Goal: Information Seeking & Learning: Learn about a topic

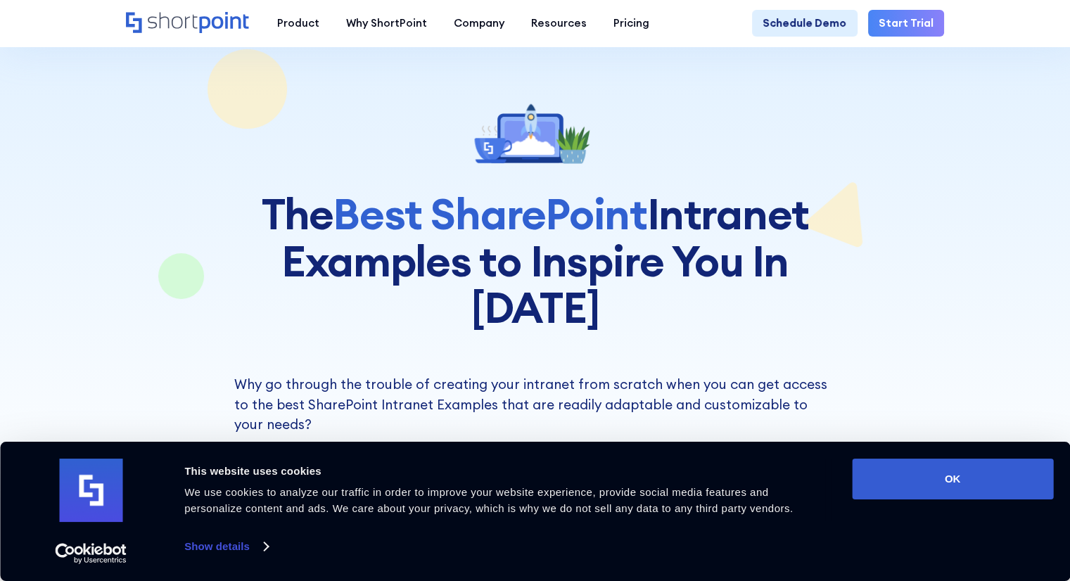
scroll to position [70, 0]
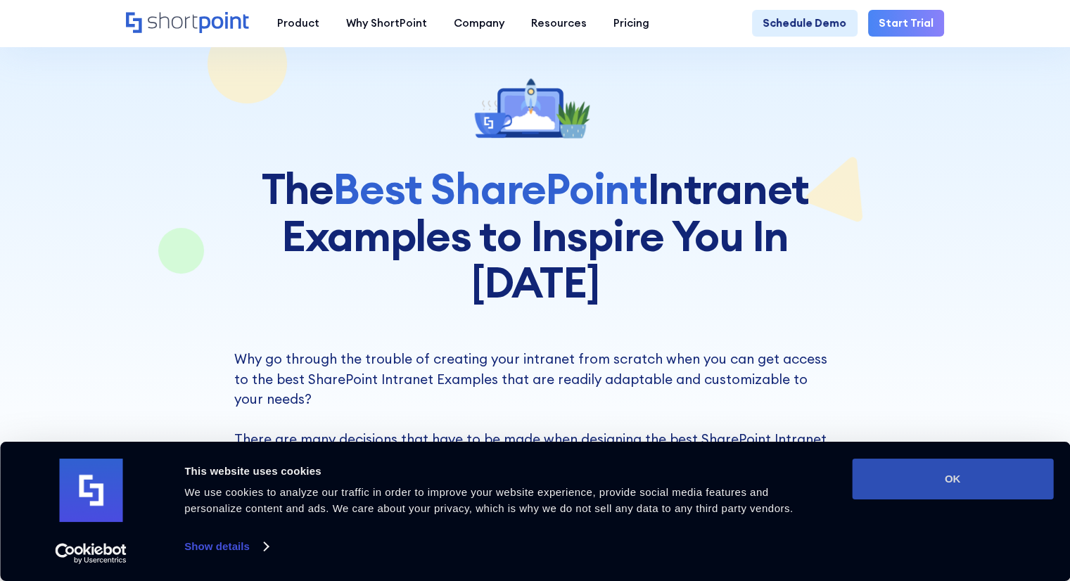
click at [917, 483] on button "OK" at bounding box center [952, 479] width 201 height 41
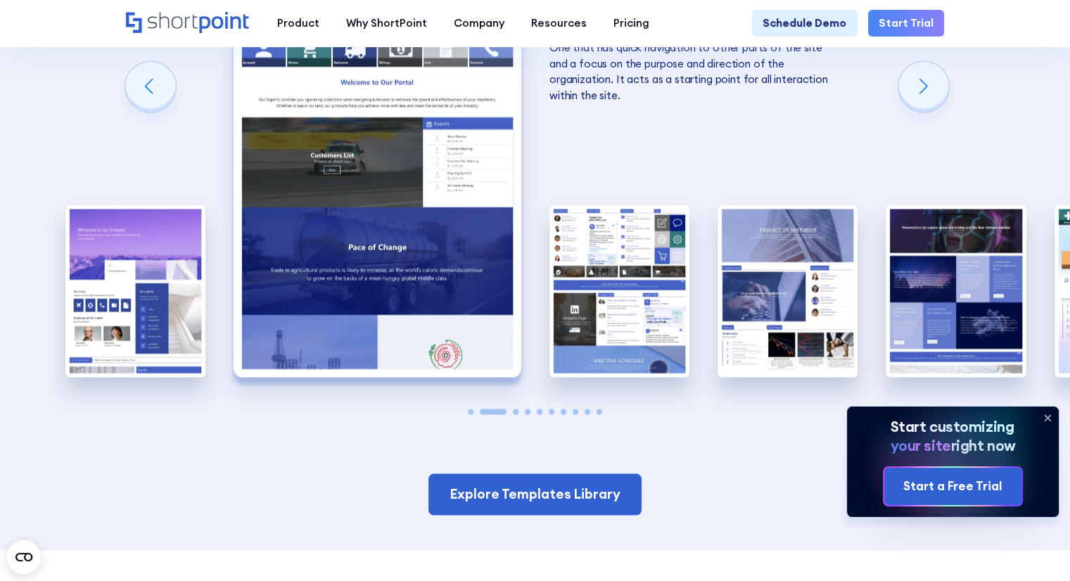
scroll to position [2251, 0]
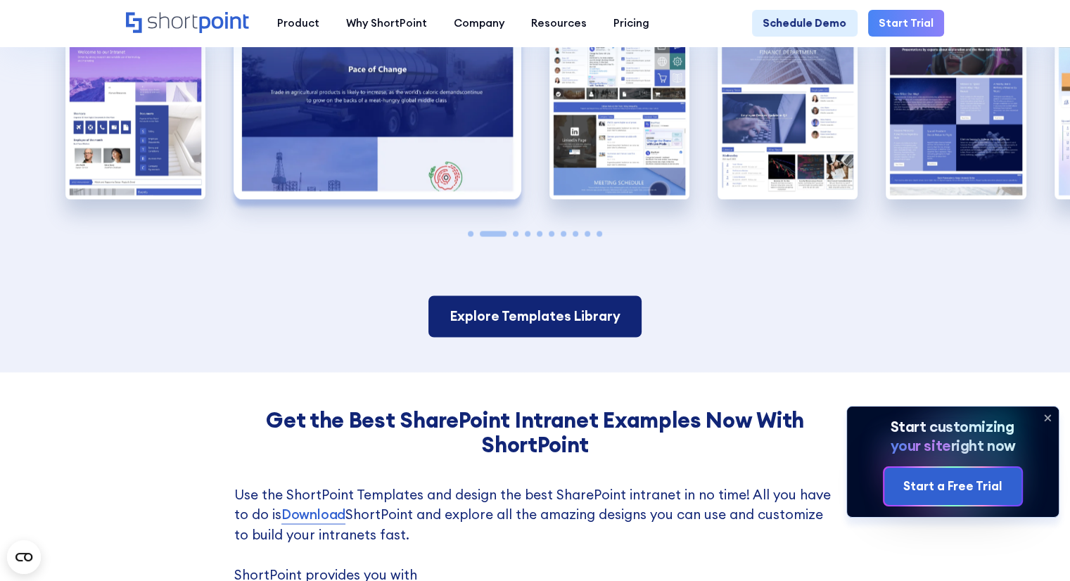
click at [561, 295] on link "Explore Templates Library" at bounding box center [534, 316] width 213 height 42
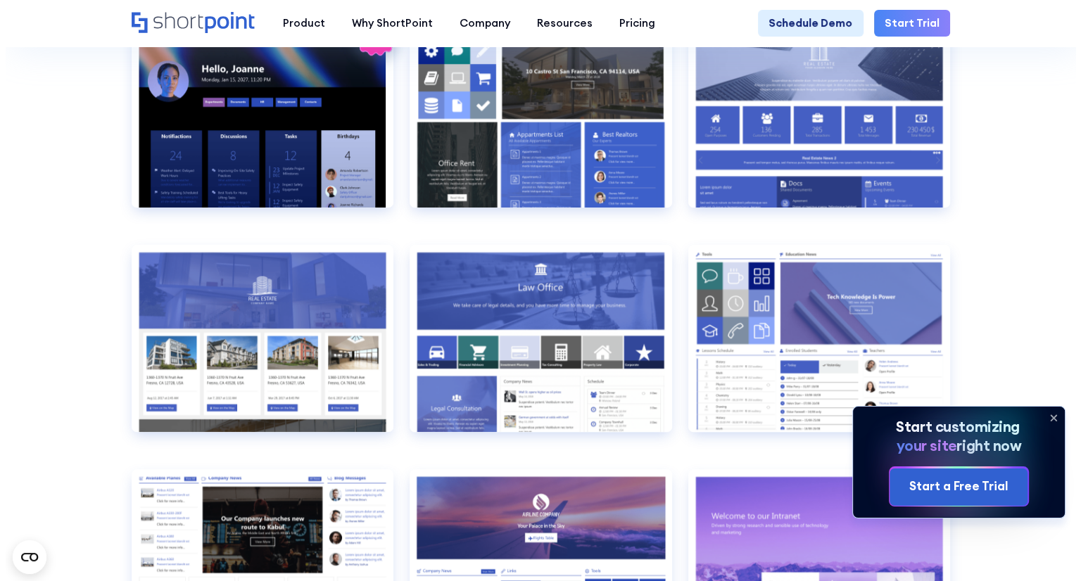
scroll to position [1266, 0]
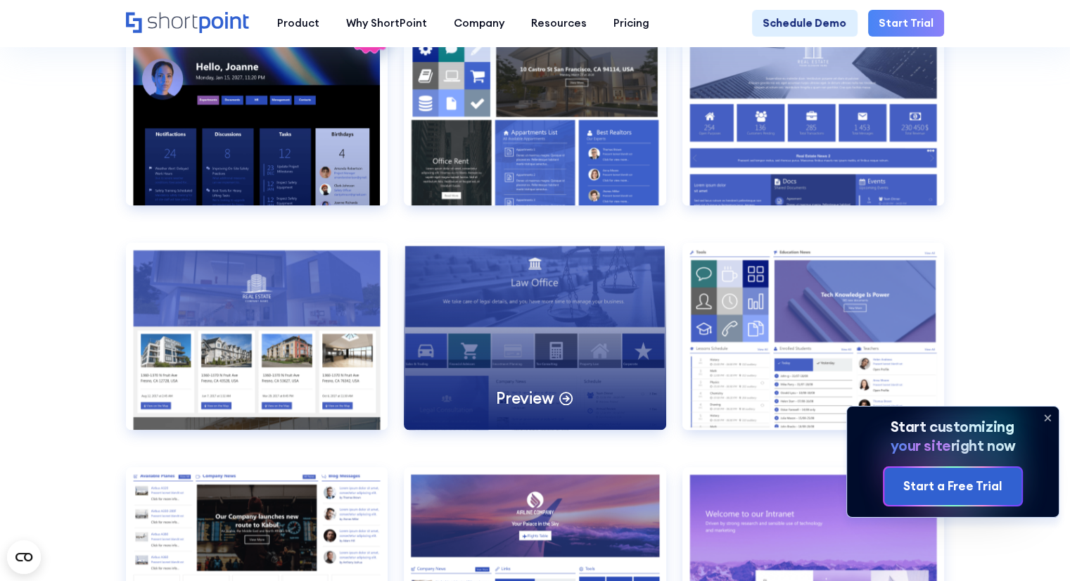
click at [597, 349] on div "Preview" at bounding box center [535, 336] width 262 height 187
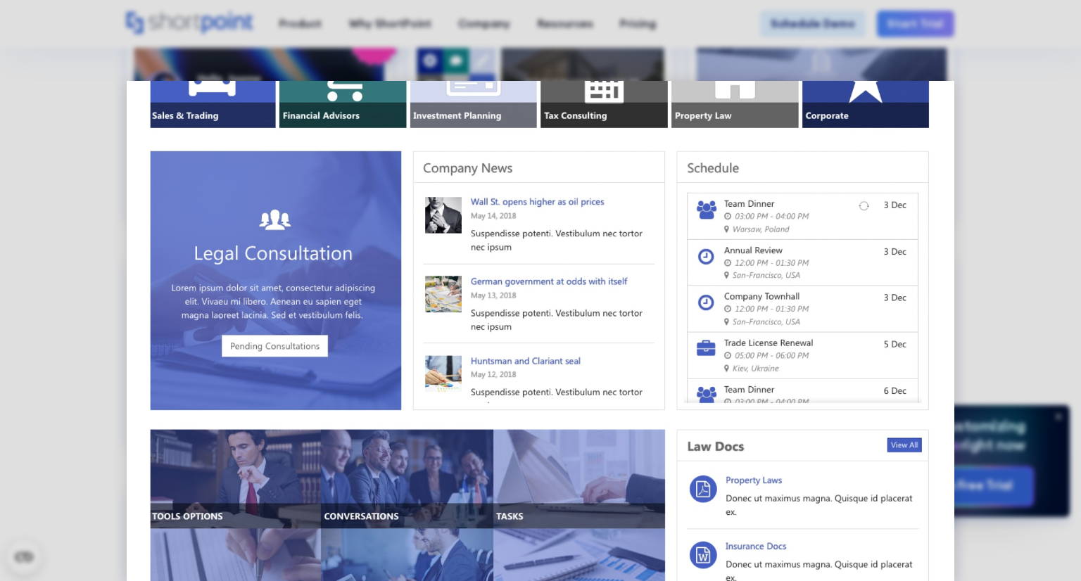
scroll to position [343, 0]
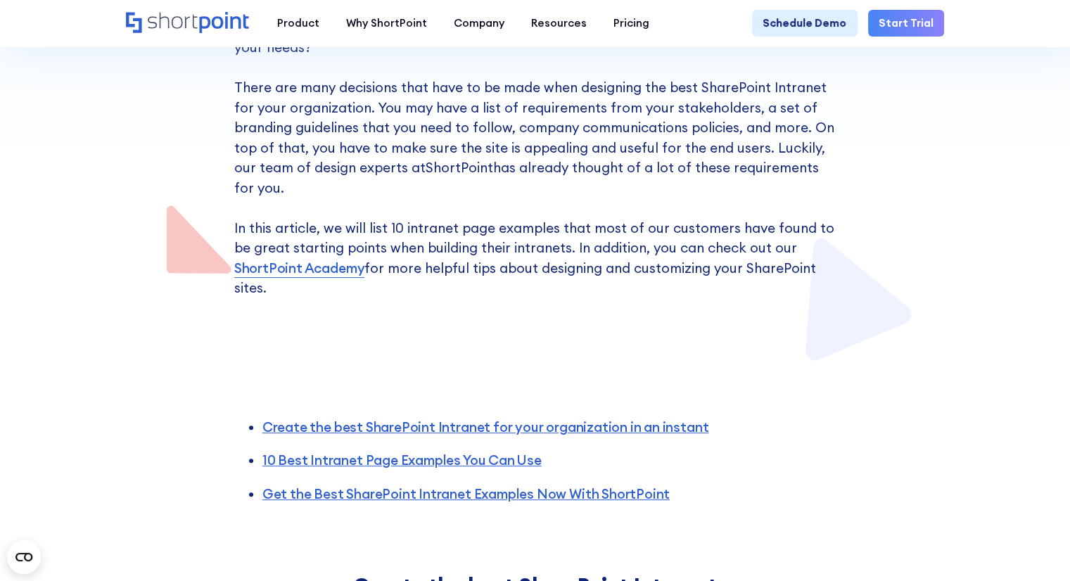
scroll to position [492, 0]
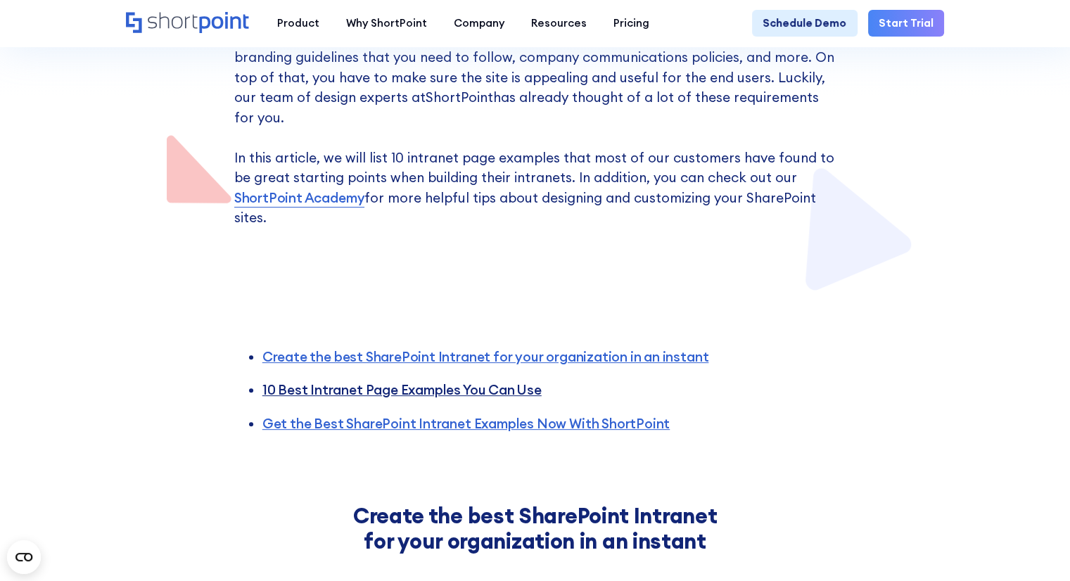
click at [516, 381] on link "10 Best Intranet Page Examples You Can Use" at bounding box center [401, 389] width 279 height 17
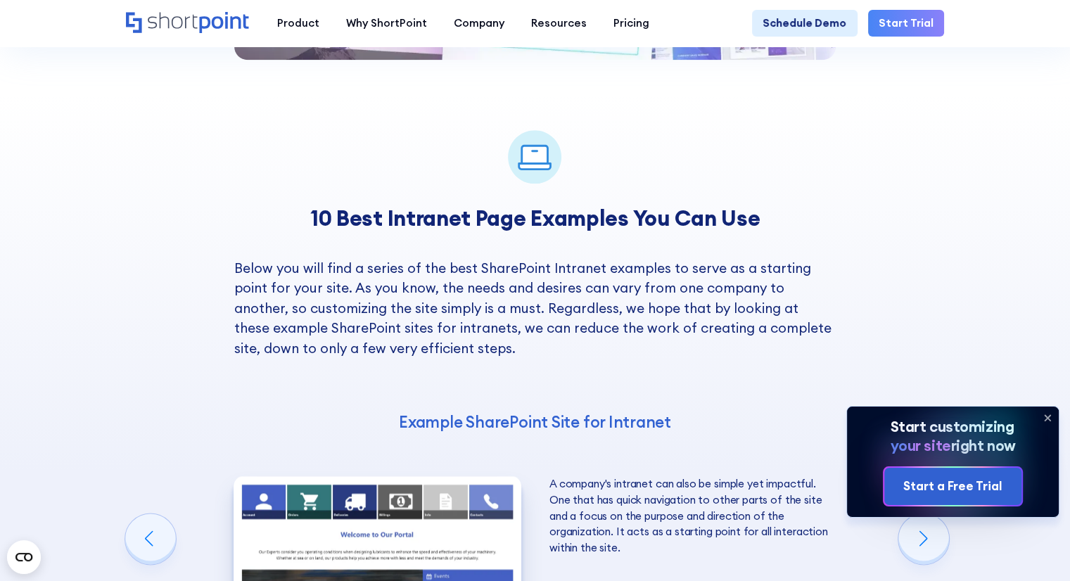
scroll to position [1840, 0]
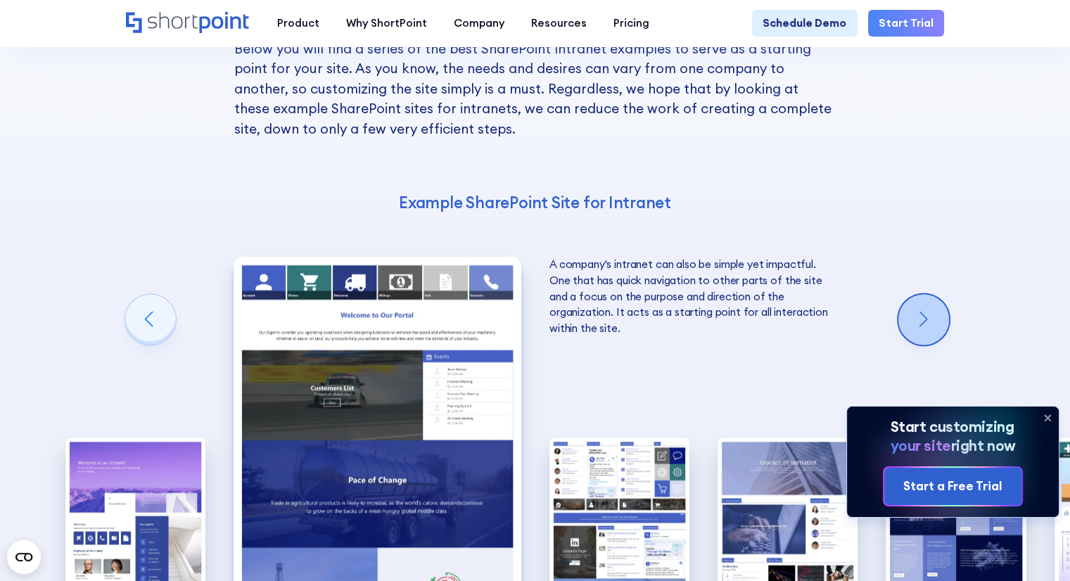
click at [929, 294] on div "Next slide" at bounding box center [923, 319] width 51 height 51
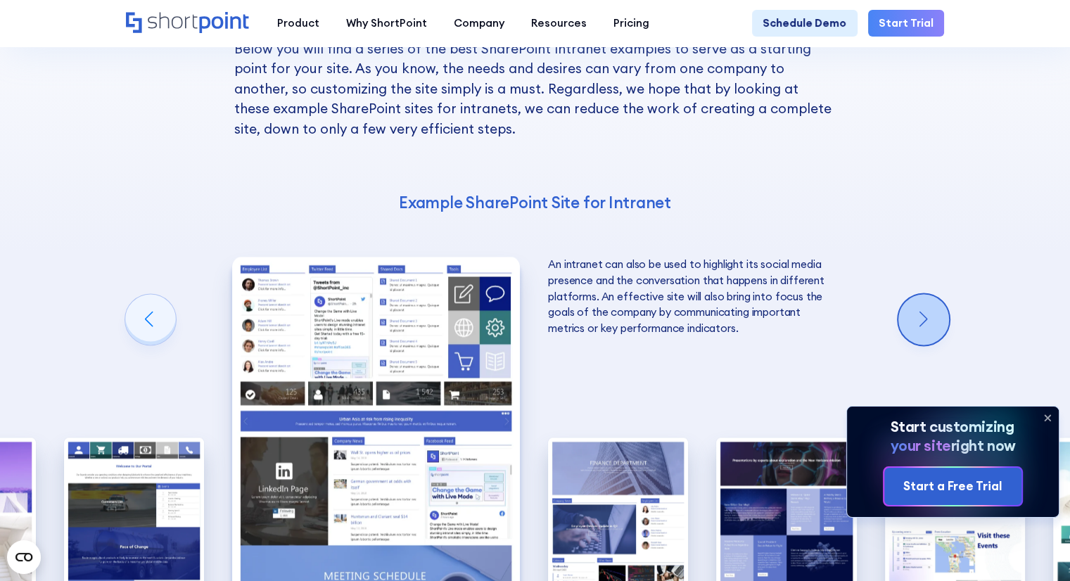
click at [929, 294] on div "Next slide" at bounding box center [923, 319] width 51 height 51
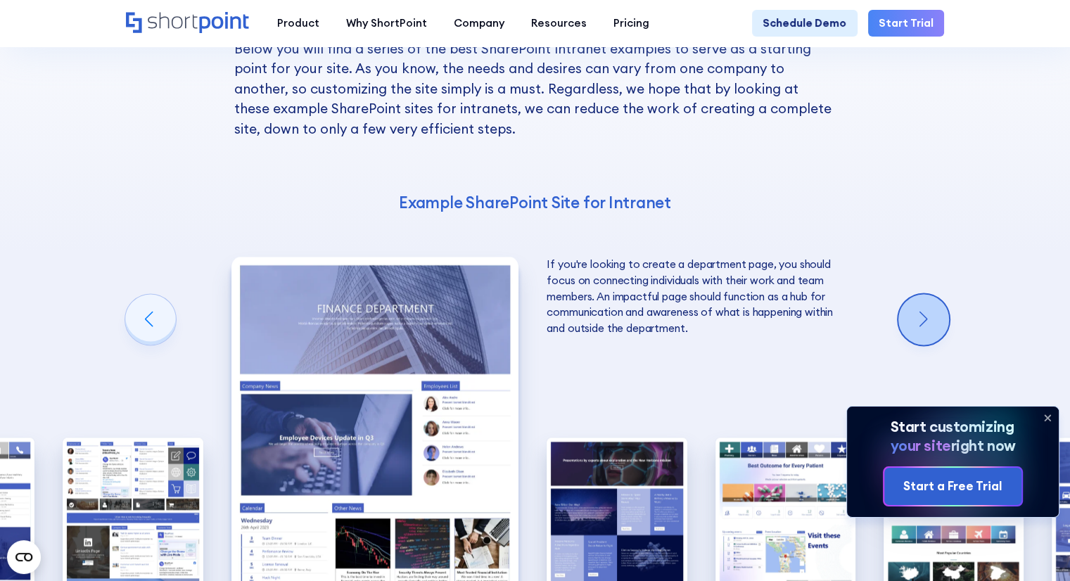
click at [929, 294] on div "Next slide" at bounding box center [923, 319] width 51 height 51
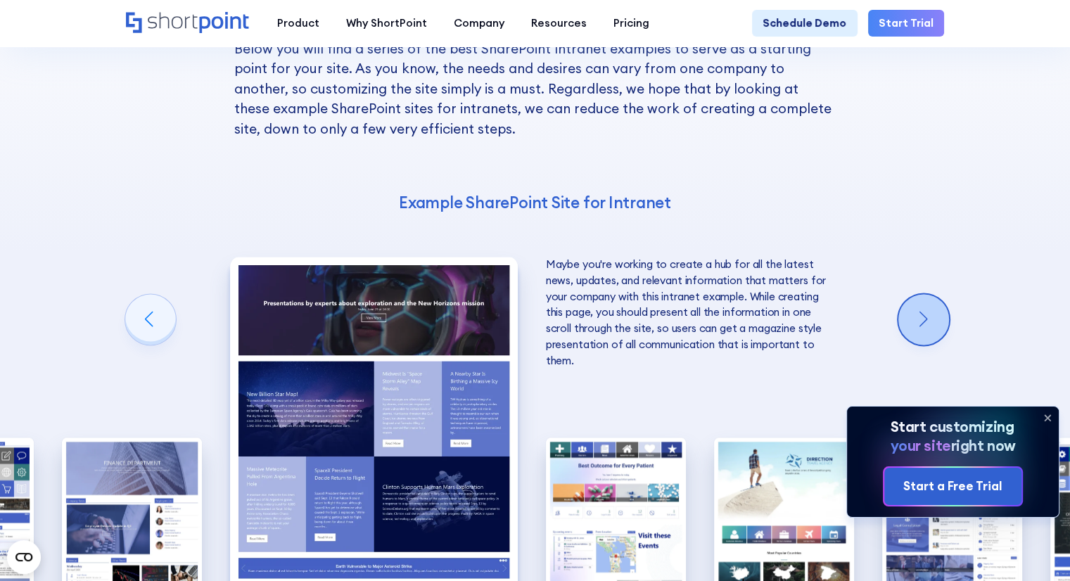
click at [929, 294] on div "Next slide" at bounding box center [923, 319] width 51 height 51
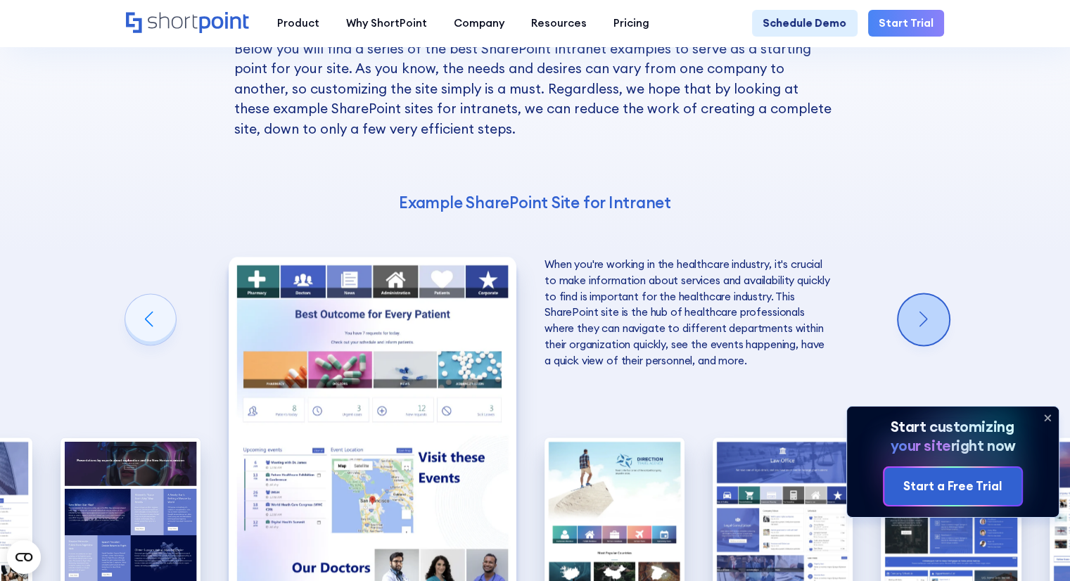
click at [929, 294] on div "Next slide" at bounding box center [923, 319] width 51 height 51
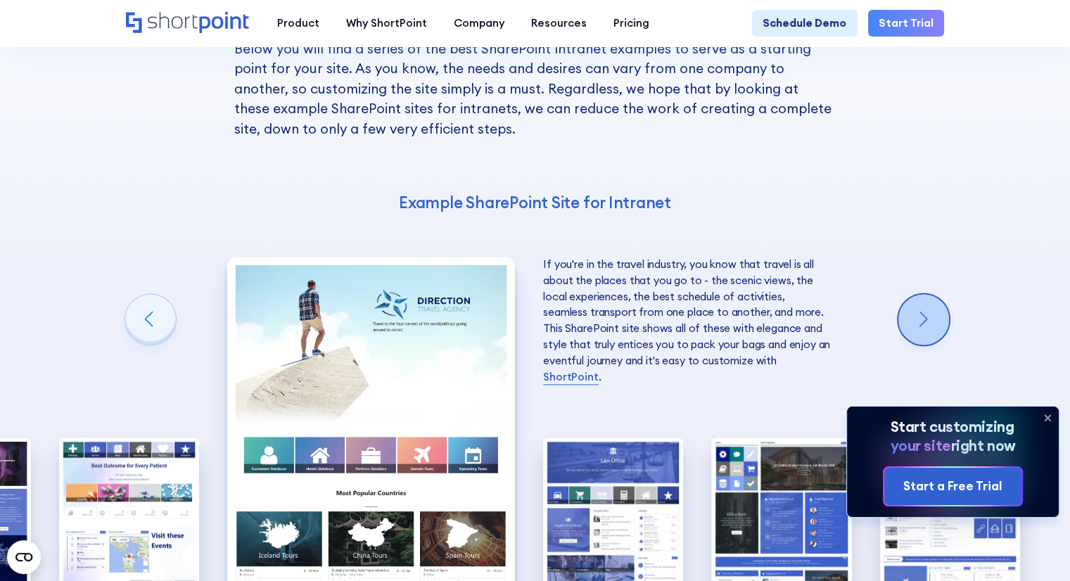
click at [929, 294] on div "Next slide" at bounding box center [923, 319] width 51 height 51
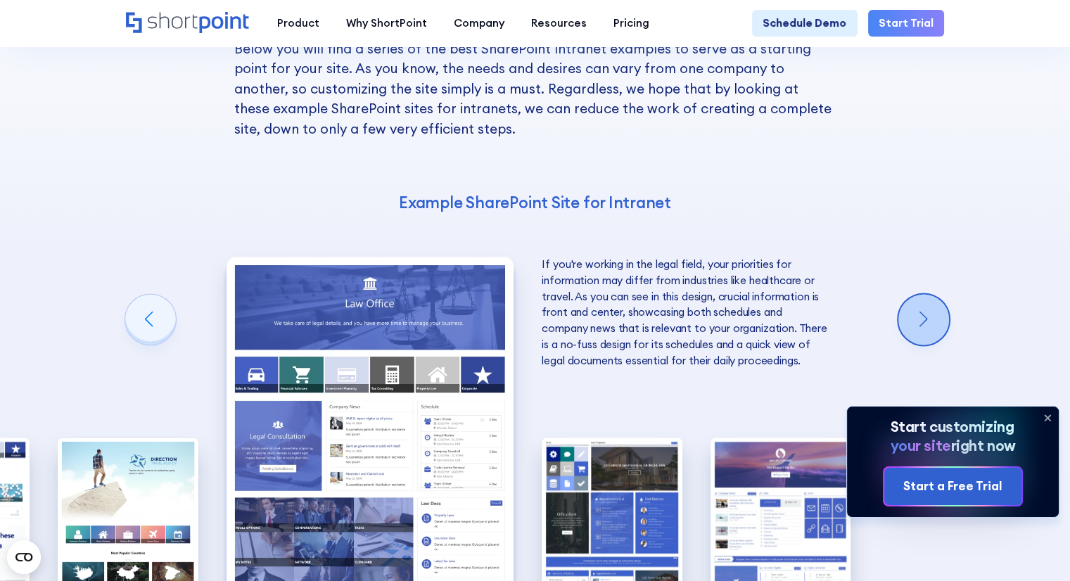
click at [929, 294] on div "Next slide" at bounding box center [923, 319] width 51 height 51
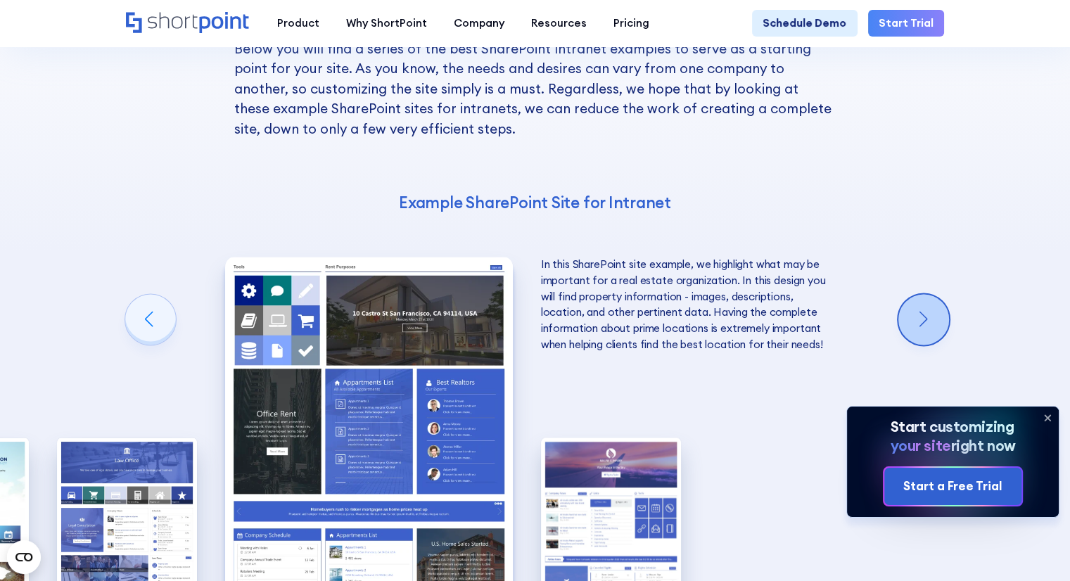
click at [929, 294] on div "Next slide" at bounding box center [923, 319] width 51 height 51
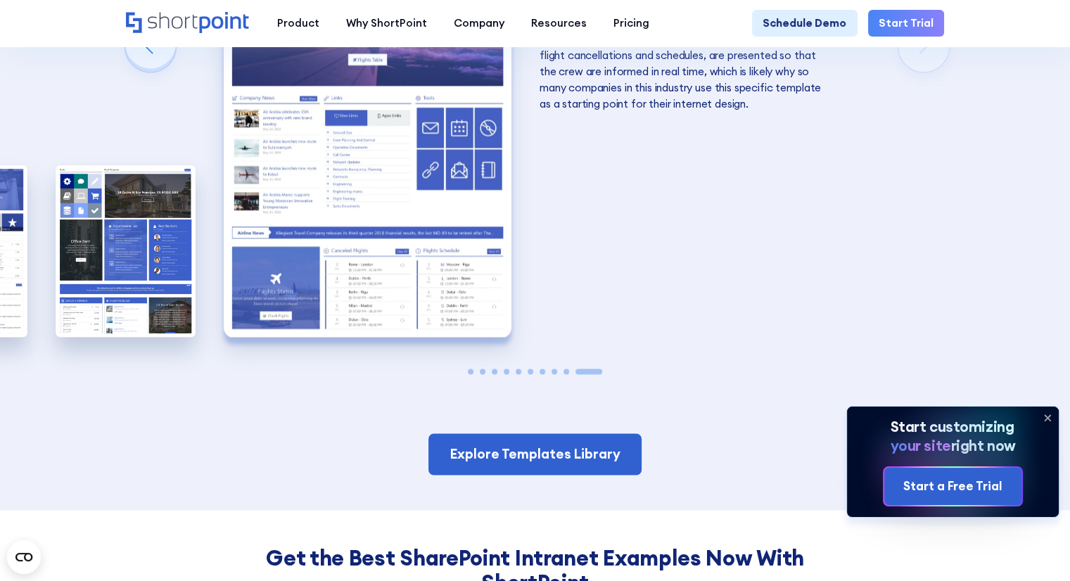
scroll to position [2122, 0]
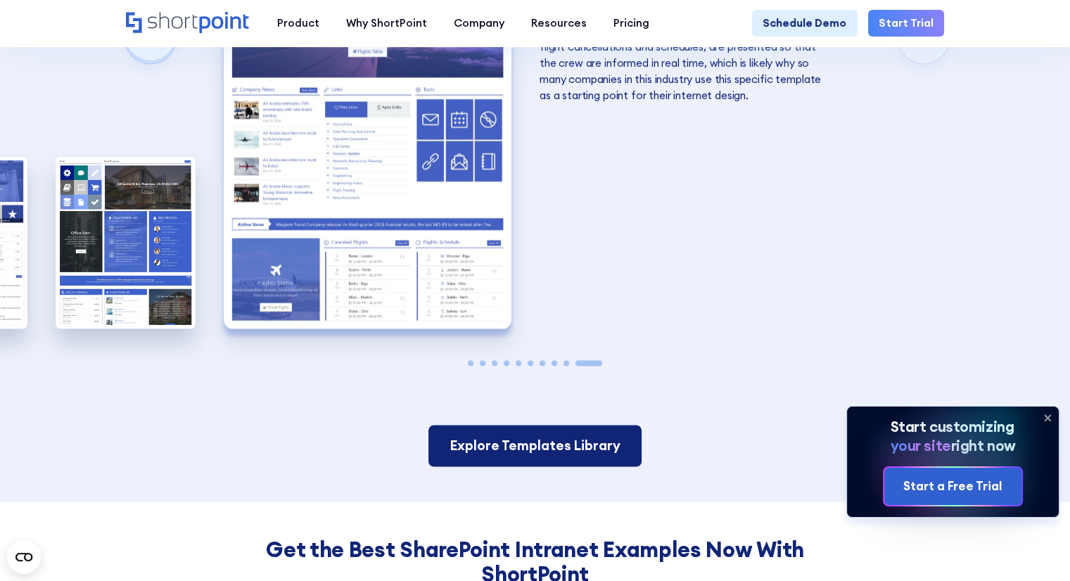
click at [515, 425] on link "Explore Templates Library" at bounding box center [534, 446] width 213 height 42
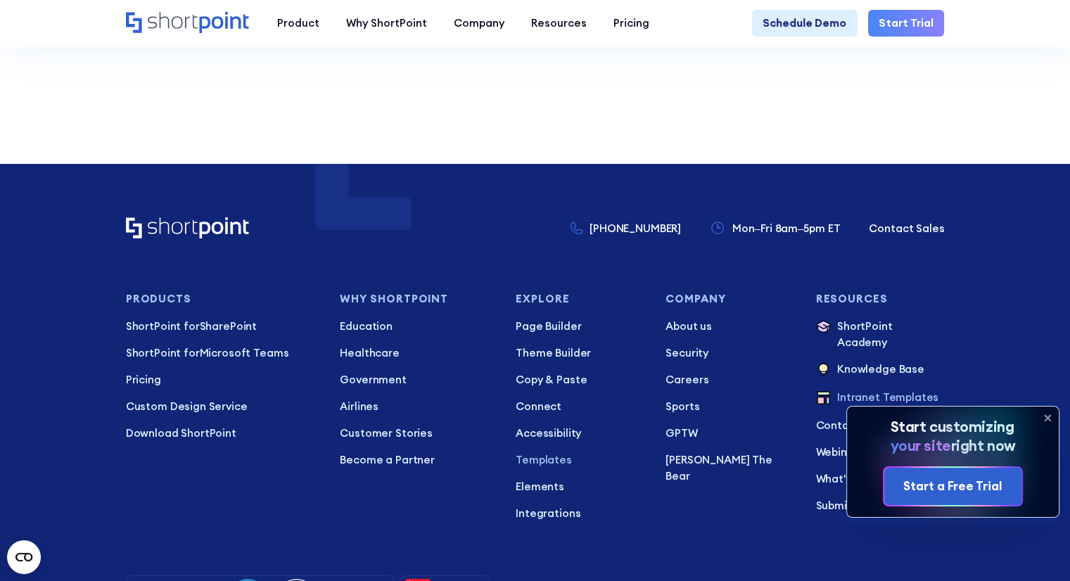
scroll to position [10279, 0]
